Goal: Check status: Check status

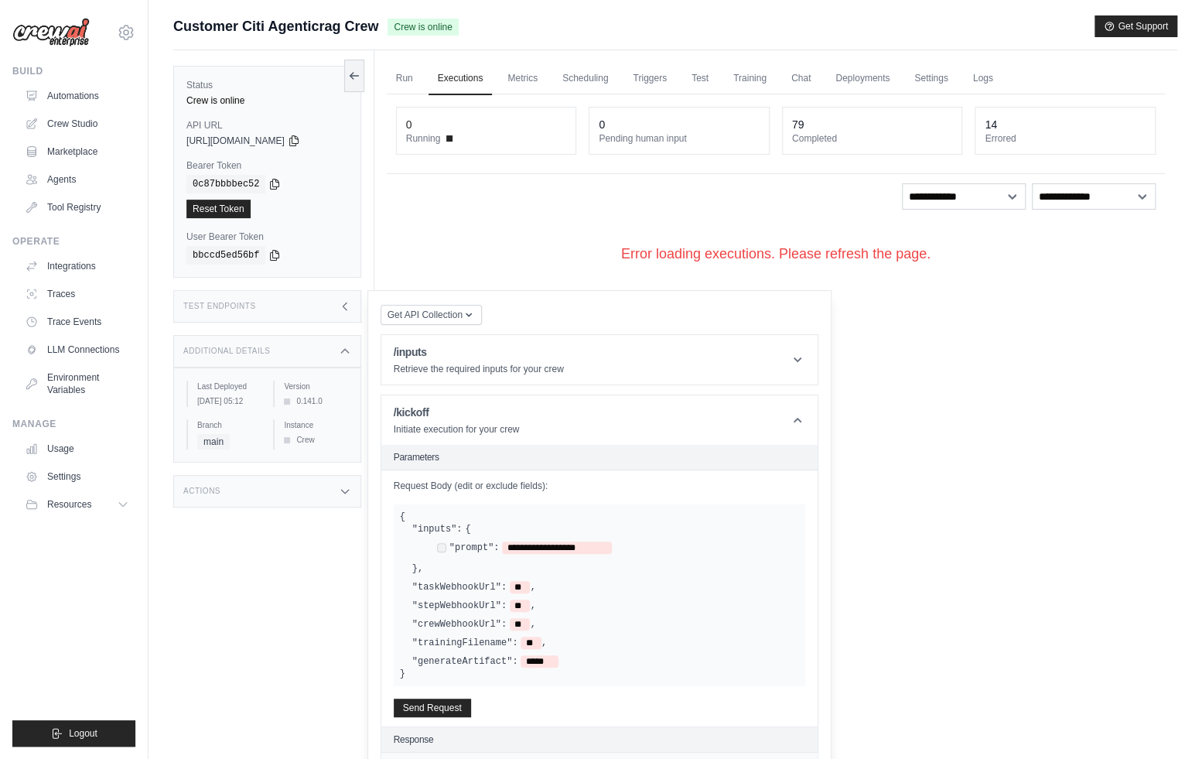
click at [265, 558] on div "Status Crew is online API URL copied [URL][DOMAIN_NAME] Bearer Token copied 0c8…" at bounding box center [273, 429] width 201 height 759
click at [85, 87] on link "Automations" at bounding box center [78, 96] width 117 height 25
